Goal: Transaction & Acquisition: Download file/media

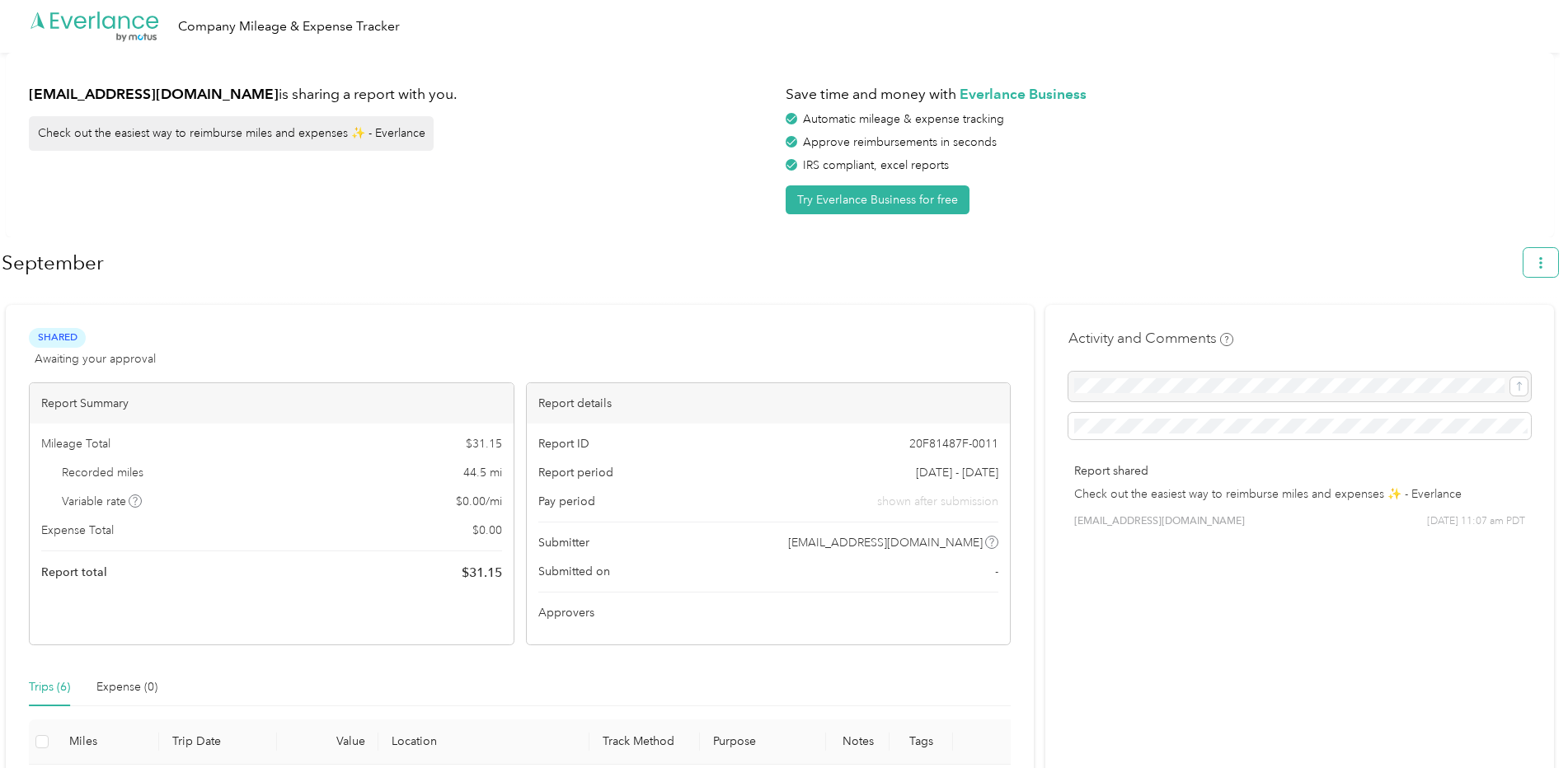
click at [1547, 262] on icon "button" at bounding box center [1541, 263] width 12 height 12
click at [1489, 333] on span "Download" at bounding box center [1502, 341] width 54 height 17
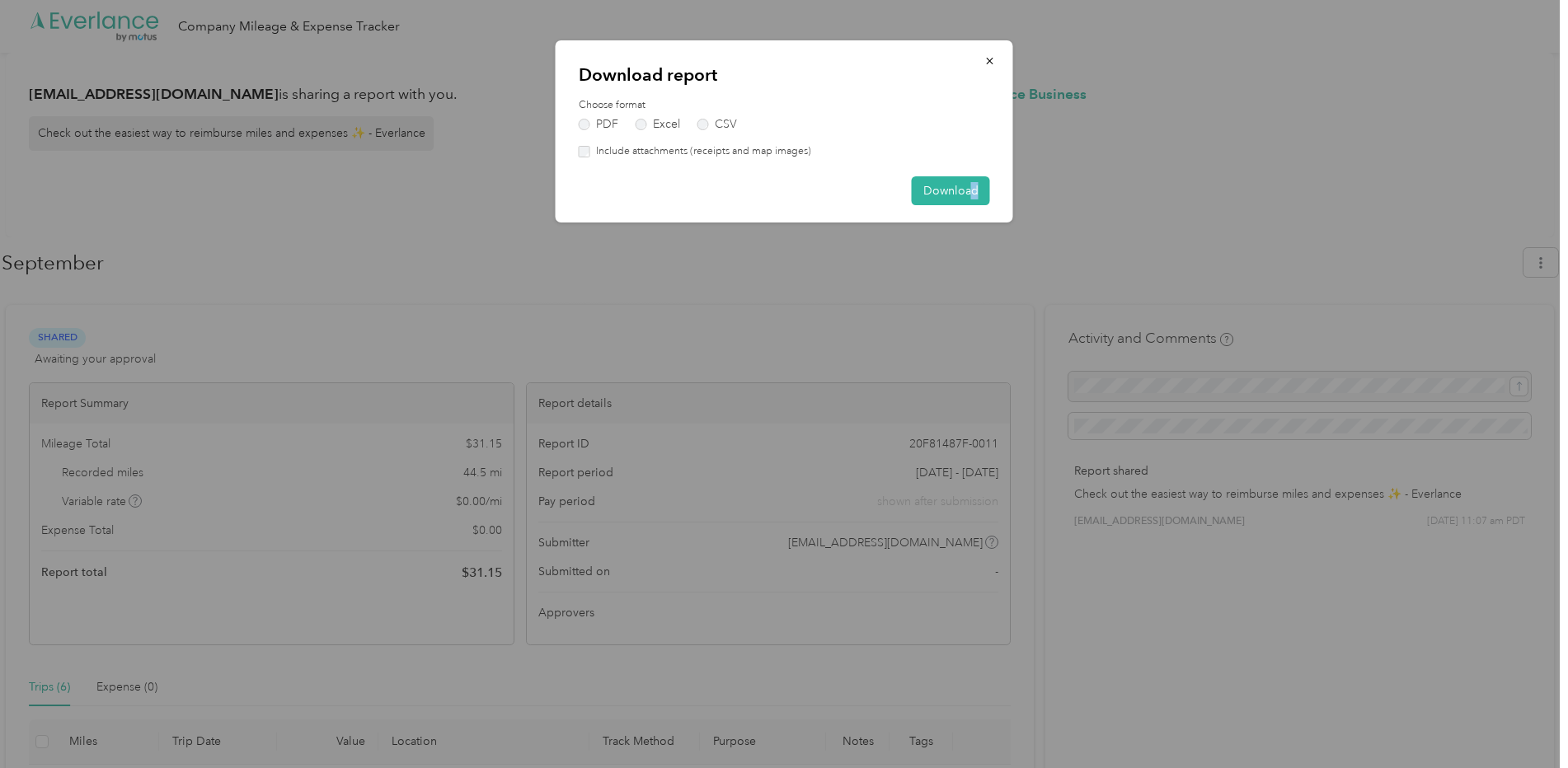
click at [980, 217] on div "Download report Choose format PDF Excel CSV Include attachments (receipts and m…" at bounding box center [785, 131] width 458 height 182
drag, startPoint x: 980, startPoint y: 217, endPoint x: 975, endPoint y: 203, distance: 14.9
click at [975, 203] on button "Download" at bounding box center [950, 190] width 78 height 28
